Goal: Navigation & Orientation: Go to known website

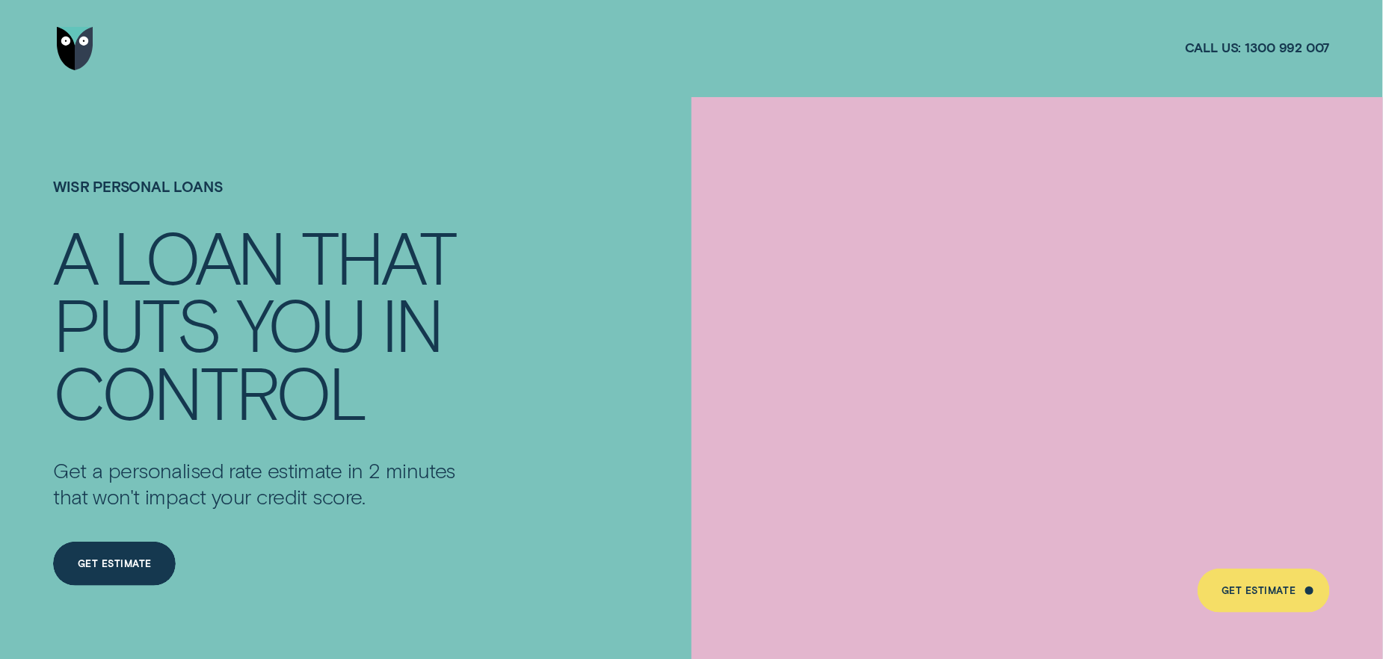
click at [75, 46] on img "Go to home page" at bounding box center [75, 48] width 37 height 43
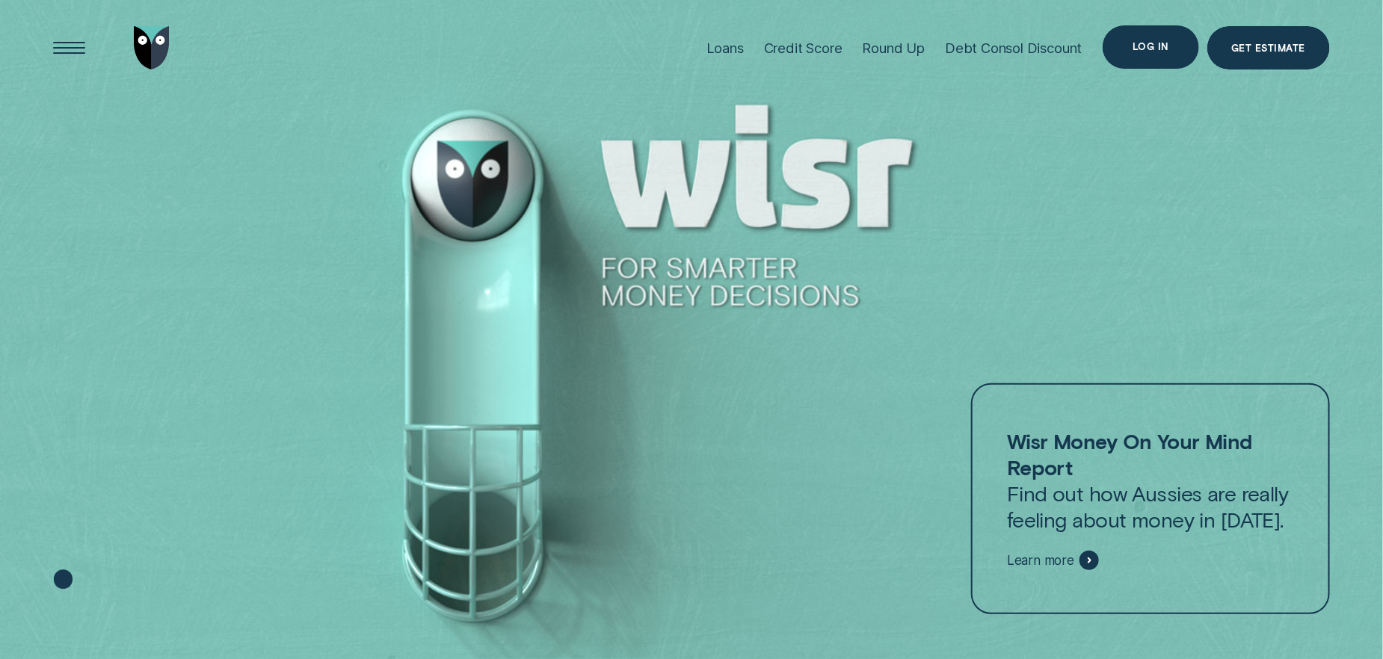
click at [1150, 43] on div "Log in" at bounding box center [1150, 47] width 36 height 8
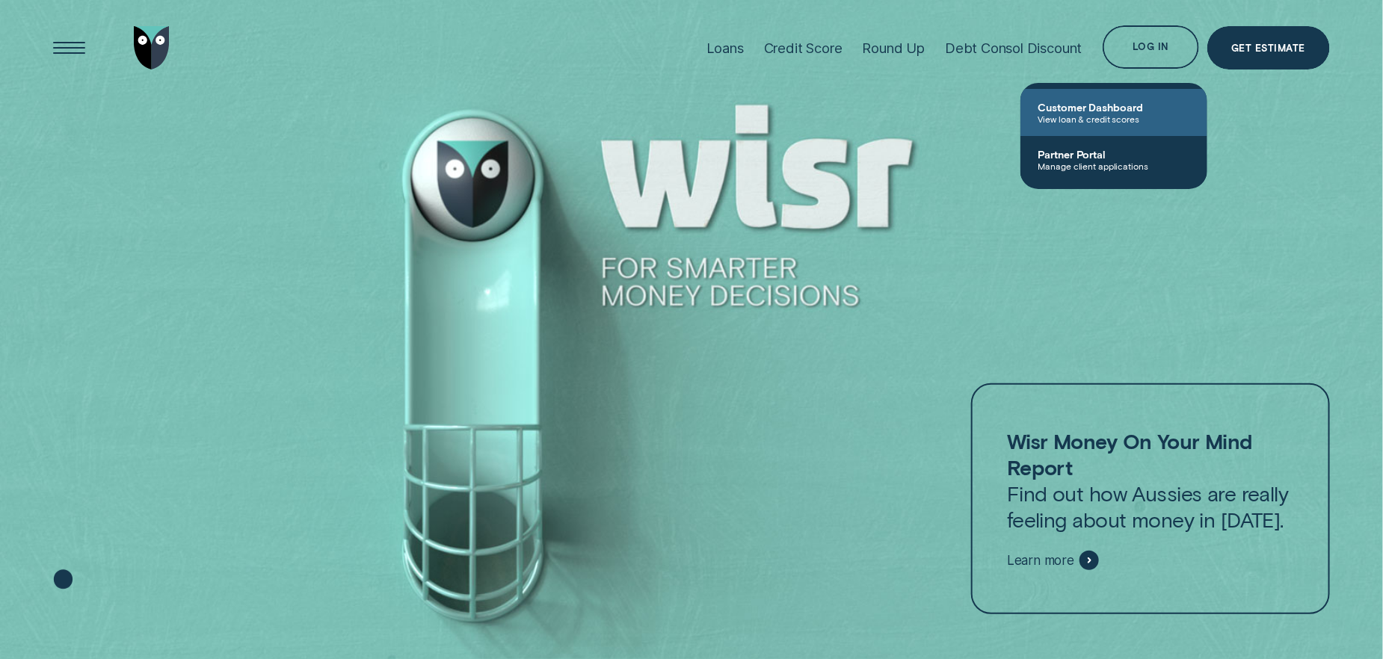
click at [1098, 111] on span "Customer Dashboard" at bounding box center [1113, 107] width 151 height 13
